Goal: Check status: Check status

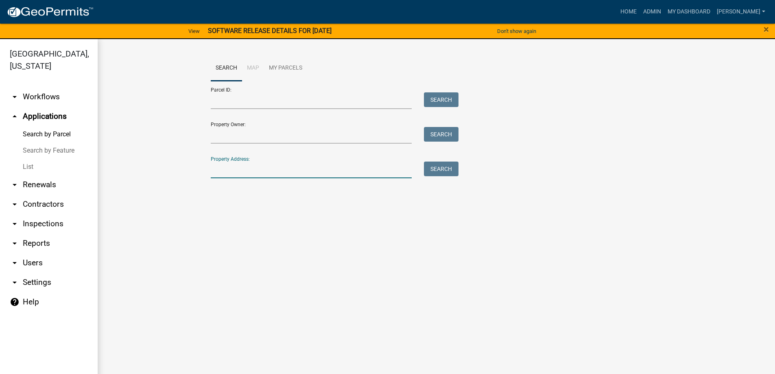
click at [252, 169] on input "Property Address:" at bounding box center [311, 170] width 201 height 17
type input "850"
click at [432, 170] on button "Search" at bounding box center [441, 169] width 35 height 15
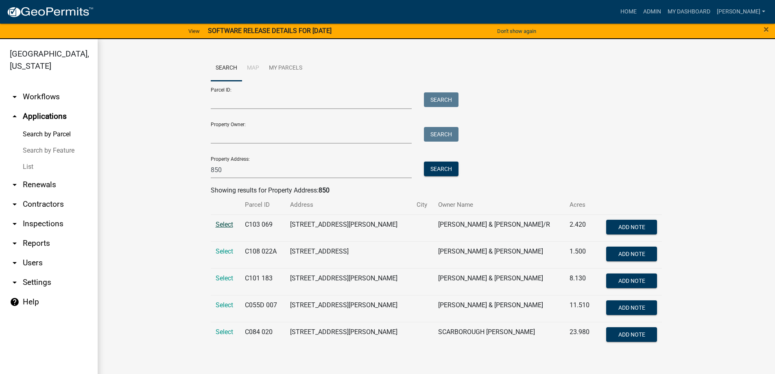
click at [223, 225] on span "Select" at bounding box center [224, 224] width 17 height 8
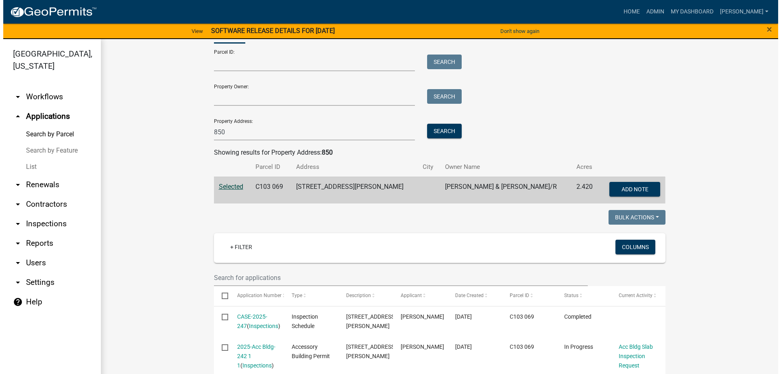
scroll to position [122, 0]
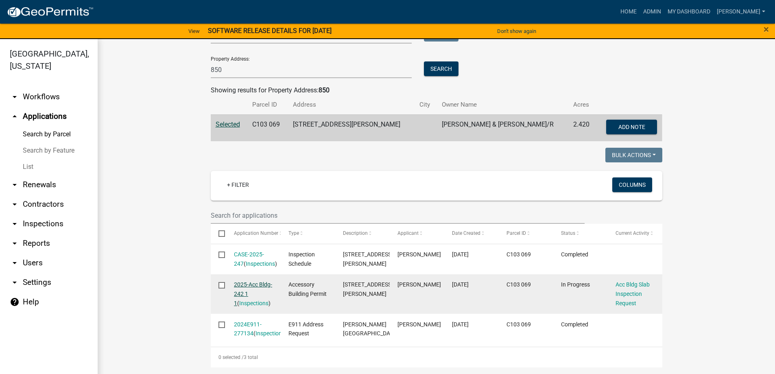
click at [258, 281] on link "2025-Acc Bldg-242 1 1" at bounding box center [253, 293] width 38 height 25
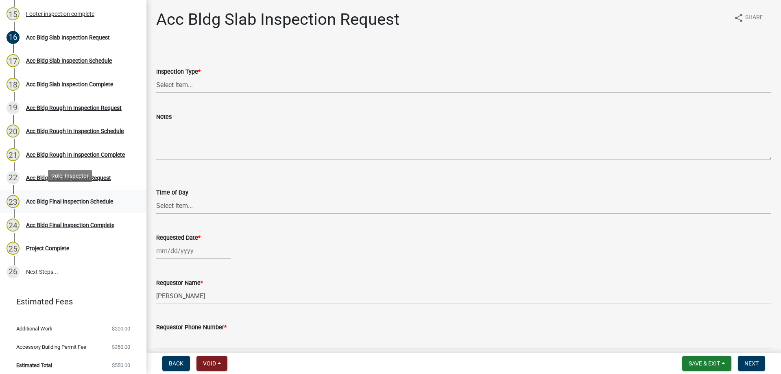
scroll to position [453, 0]
click at [79, 200] on div "Acc Bldg Final Inspection Schedule" at bounding box center [69, 200] width 87 height 6
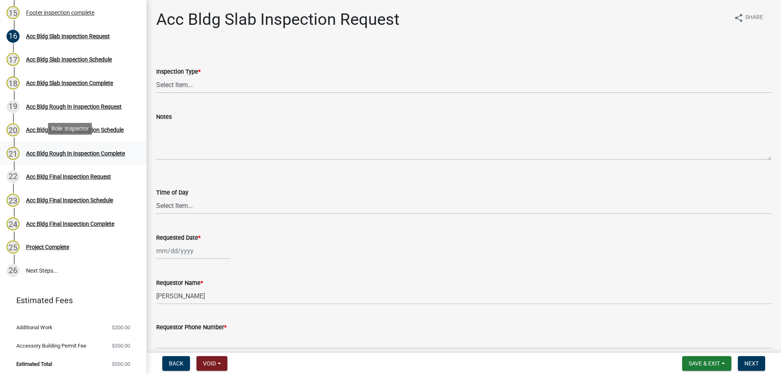
click at [79, 158] on link "21 Acc Bldg Rough In Inspection Complete" at bounding box center [73, 154] width 146 height 24
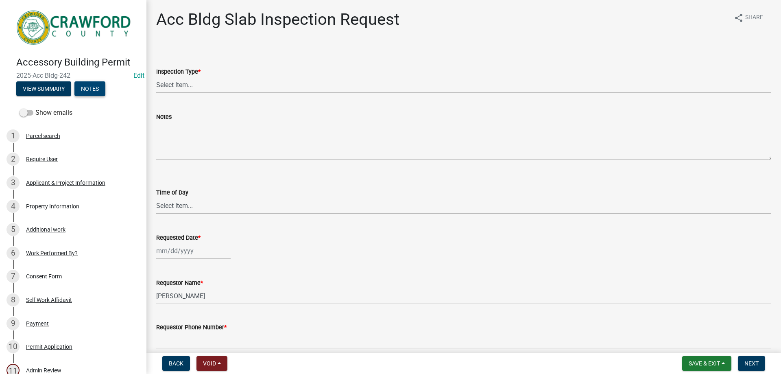
scroll to position [0, 0]
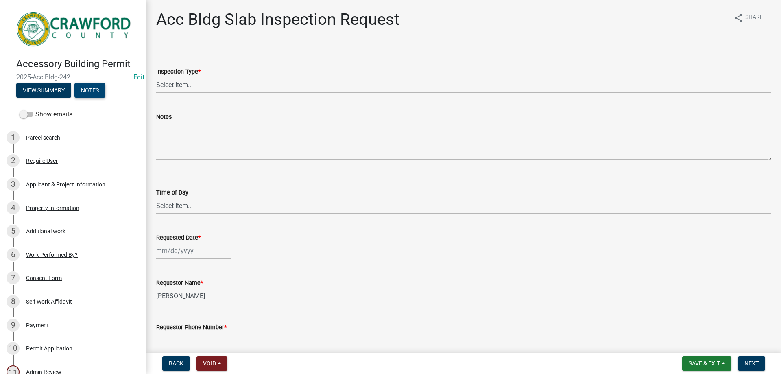
click at [90, 89] on button "Notes" at bounding box center [89, 90] width 31 height 15
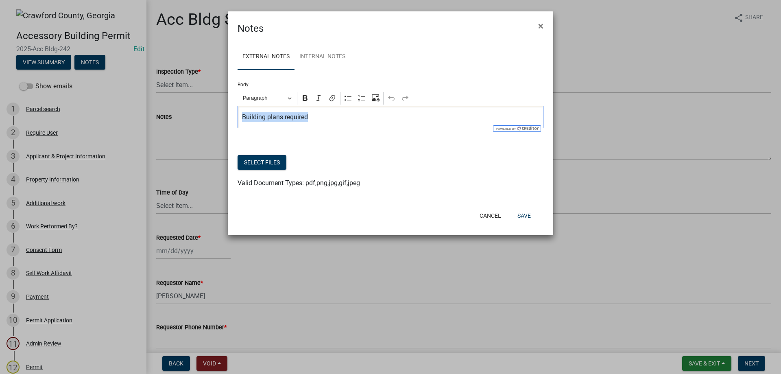
drag, startPoint x: 316, startPoint y: 119, endPoint x: 148, endPoint y: 116, distance: 167.6
click at [148, 116] on ngb-modal-window "Notes × External Notes Internal Notes Body Rich Text Editor Paragraph Bold Ital…" at bounding box center [390, 187] width 781 height 374
click at [278, 161] on button "Select files" at bounding box center [262, 162] width 49 height 15
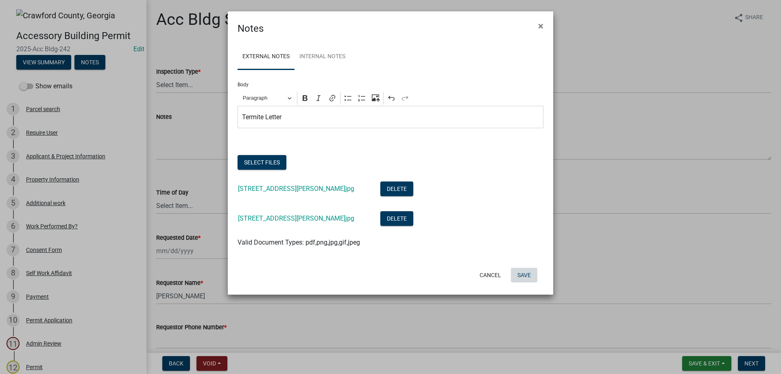
click at [520, 273] on button "Save" at bounding box center [524, 275] width 26 height 15
